Goal: Ask a question

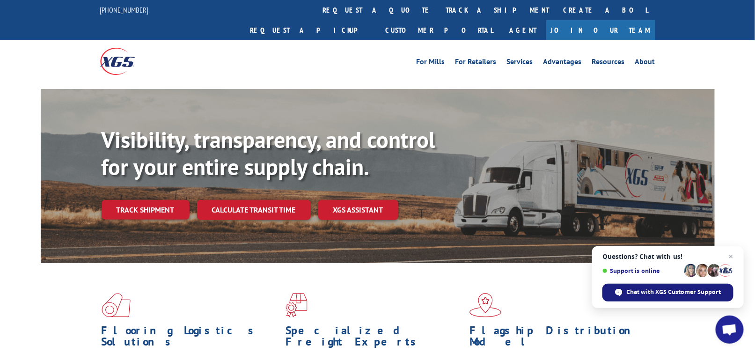
click at [643, 297] on span "Chat with XGS Customer Support" at bounding box center [668, 293] width 131 height 18
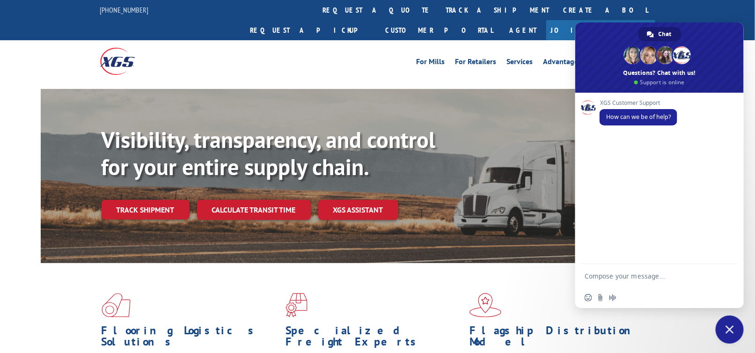
click at [609, 287] on textarea "Compose your message..." at bounding box center [650, 275] width 131 height 23
paste textarea "17386303"
type textarea "17386303 can you advise when this one will deliver?"
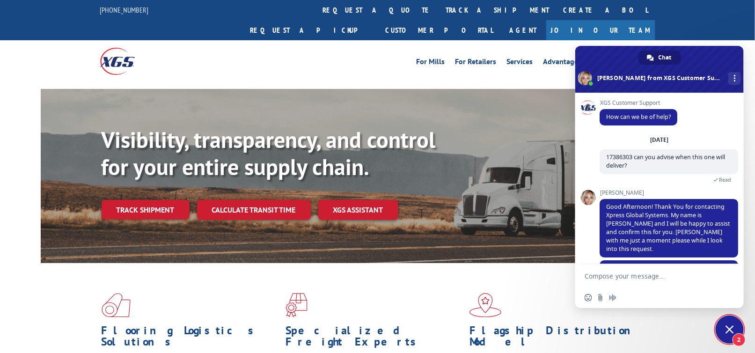
scroll to position [50, 0]
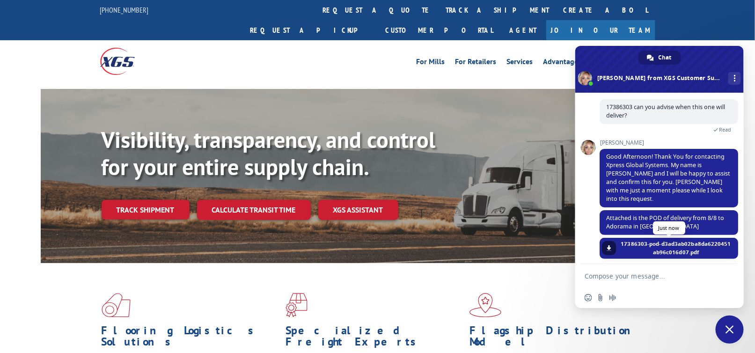
click at [635, 245] on span "17386303-pod-d3ad3ab02ba8da6220451ab96c016d07.pdf" at bounding box center [676, 248] width 111 height 17
click at [661, 243] on span "17386303-pod-d3ad3ab02ba8da6220451ab96c016d07.pdf" at bounding box center [676, 248] width 111 height 17
click at [681, 243] on span "17386303-pod-d3ad3ab02ba8da6220451ab96c016d07.pdf" at bounding box center [676, 248] width 111 height 17
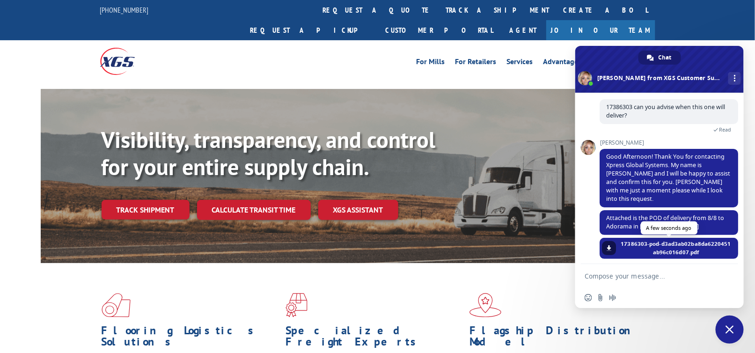
click at [681, 243] on span "17386303-pod-d3ad3ab02ba8da6220451ab96c016d07.pdf" at bounding box center [676, 248] width 111 height 17
click at [669, 173] on span "Good Afternoon! Thank You for contacting Xpress Global Systems. My name is [PER…" at bounding box center [668, 178] width 124 height 50
click at [651, 214] on span "Attached is the POD of delivery from 8/8 to Adorama in [GEOGRAPHIC_DATA]" at bounding box center [665, 222] width 118 height 16
click at [658, 223] on span "Attached is the POD of delivery from 8/8 to Adorama in [GEOGRAPHIC_DATA]" at bounding box center [665, 222] width 118 height 16
click at [656, 246] on span "17386303-pod-d3ad3ab02ba8da6220451ab96c016d07.pdf" at bounding box center [676, 248] width 111 height 17
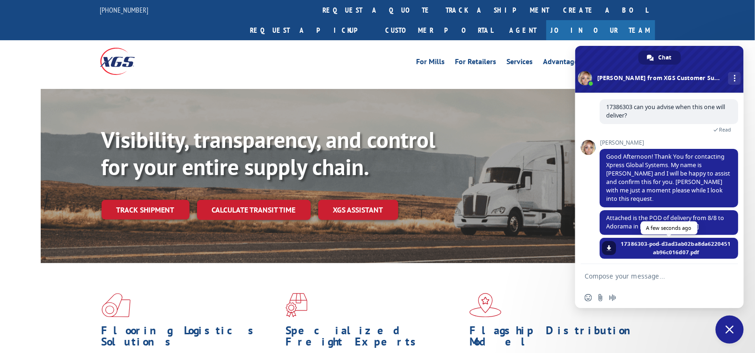
click at [656, 246] on span "17386303-pod-d3ad3ab02ba8da6220451ab96c016d07.pdf" at bounding box center [676, 248] width 111 height 17
click at [608, 245] on span at bounding box center [609, 248] width 6 height 6
